Goal: Task Accomplishment & Management: Manage account settings

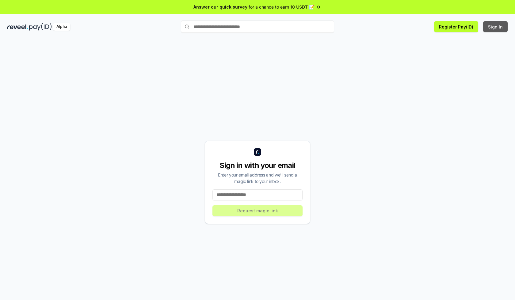
click at [495, 27] on button "Sign In" at bounding box center [495, 26] width 25 height 11
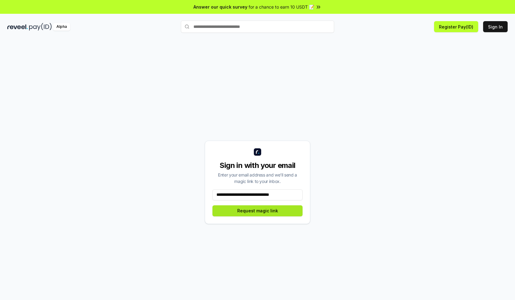
type input "**********"
click at [257, 210] on button "Request magic link" at bounding box center [257, 210] width 90 height 11
